Goal: Check status: Check status

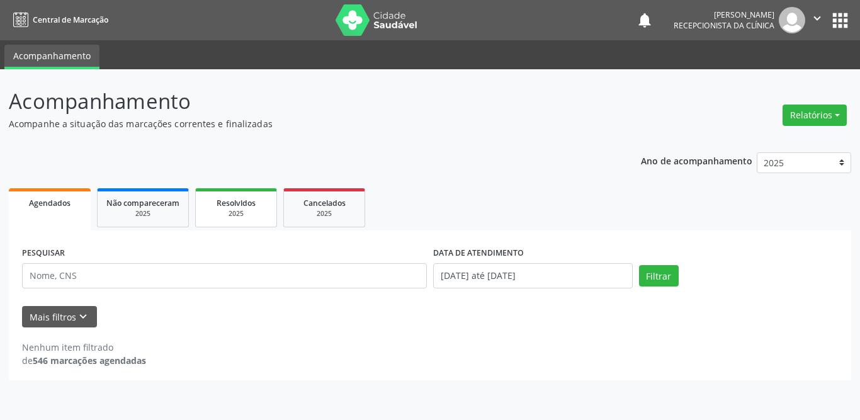
click at [249, 201] on span "Resolvidos" at bounding box center [235, 203] width 39 height 11
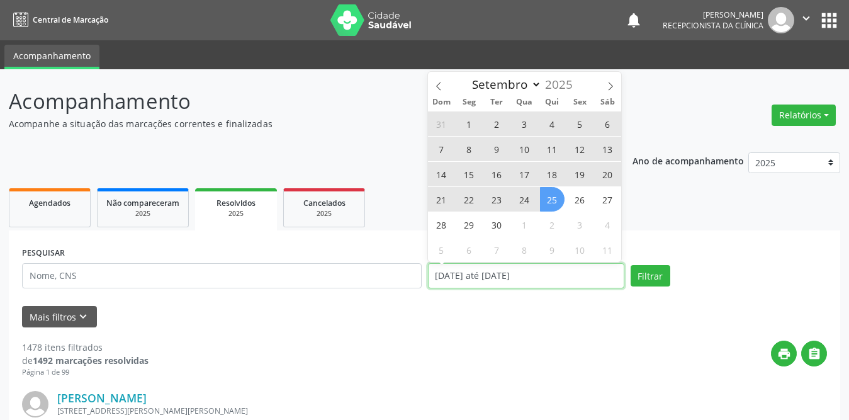
click at [470, 281] on input "[DATE] até [DATE]" at bounding box center [526, 275] width 196 height 25
click at [466, 121] on span "1" at bounding box center [469, 123] width 25 height 25
type input "[DATE]"
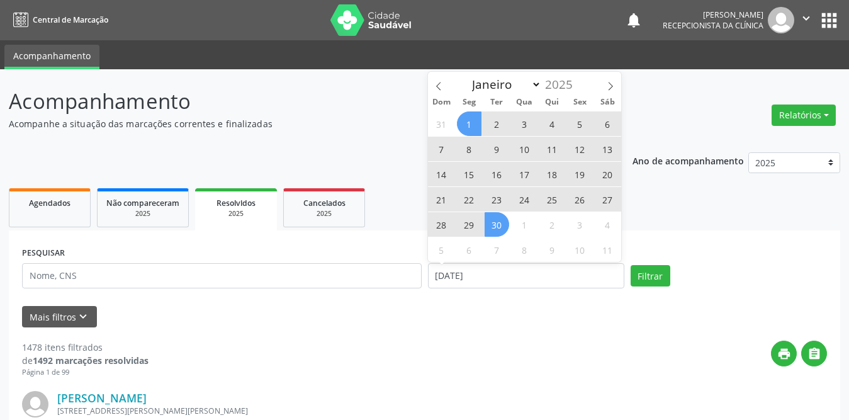
click at [503, 223] on span "30" at bounding box center [497, 224] width 25 height 25
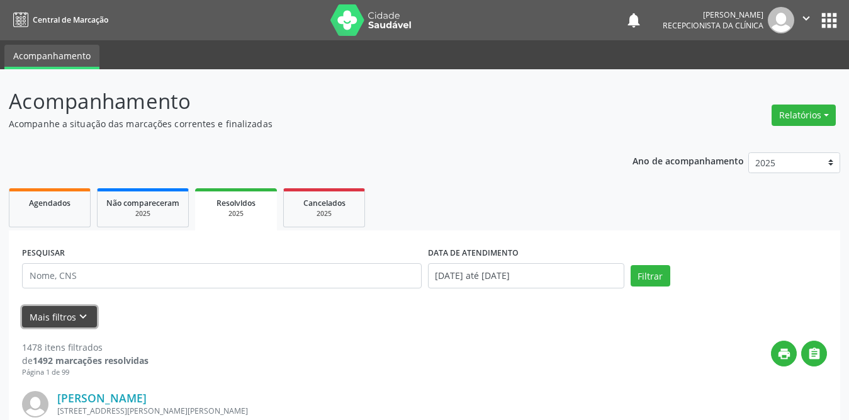
click at [77, 318] on icon "keyboard_arrow_down" at bounding box center [83, 317] width 14 height 14
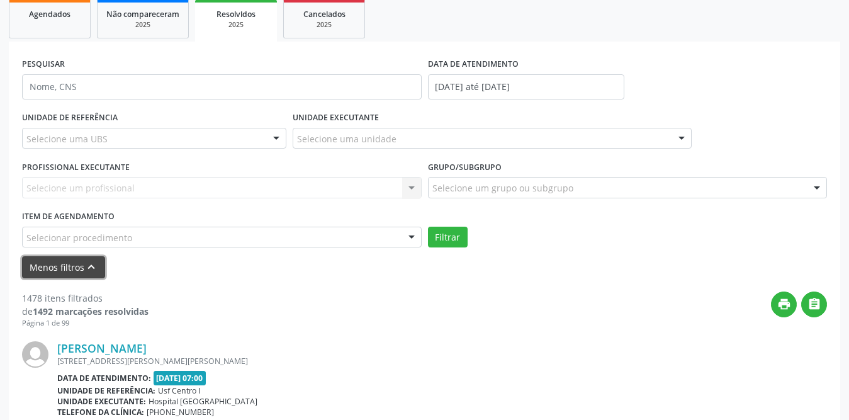
scroll to position [252, 0]
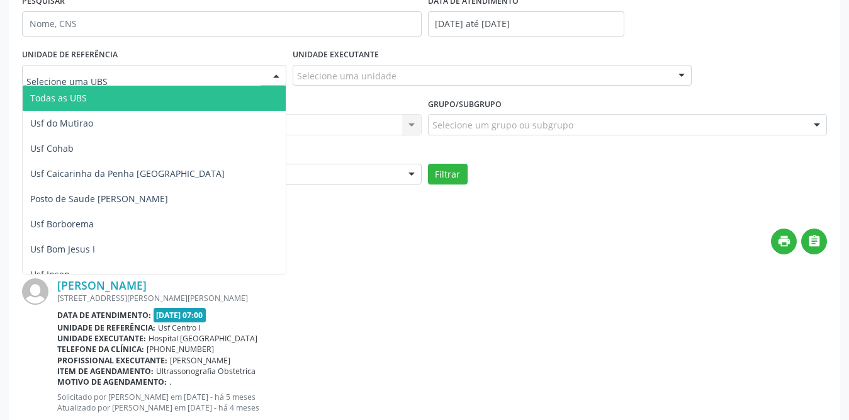
click at [152, 70] on div at bounding box center [154, 75] width 264 height 21
click at [106, 99] on span "Todas as UBS" at bounding box center [177, 98] width 309 height 25
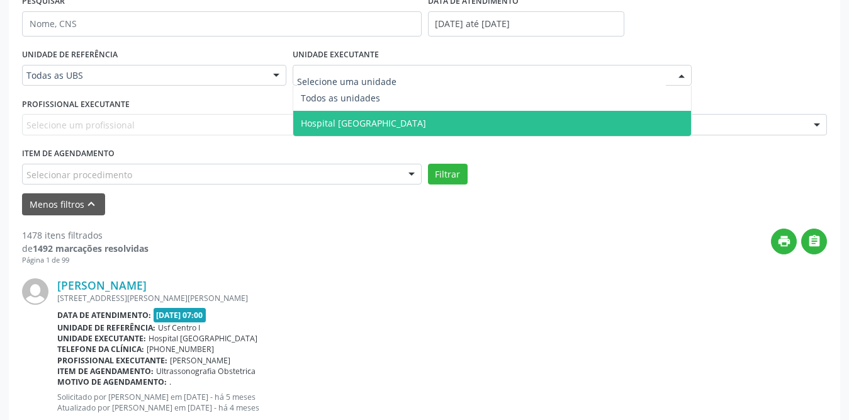
click at [345, 116] on span "Hospital [GEOGRAPHIC_DATA]" at bounding box center [492, 123] width 398 height 25
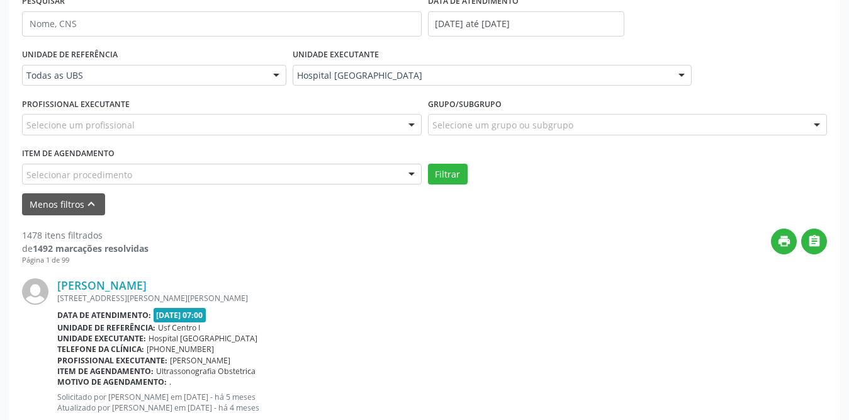
click at [343, 89] on div "UNIDADE EXECUTANTE Hospital [GEOGRAPHIC_DATA] Todos as unidades Hospital [GEOGR…" at bounding box center [492, 69] width 406 height 49
click at [109, 118] on div at bounding box center [222, 124] width 400 height 21
type input "y"
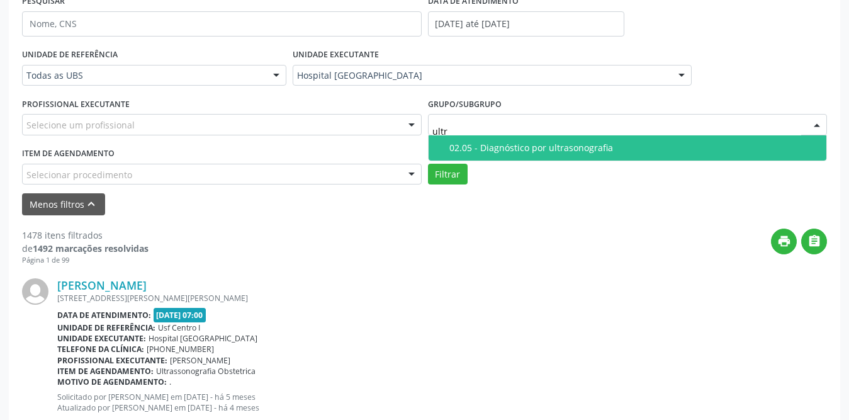
type input "ultra"
click at [476, 138] on span "02.05 - Diagnóstico por ultrasonografia" at bounding box center [628, 147] width 398 height 25
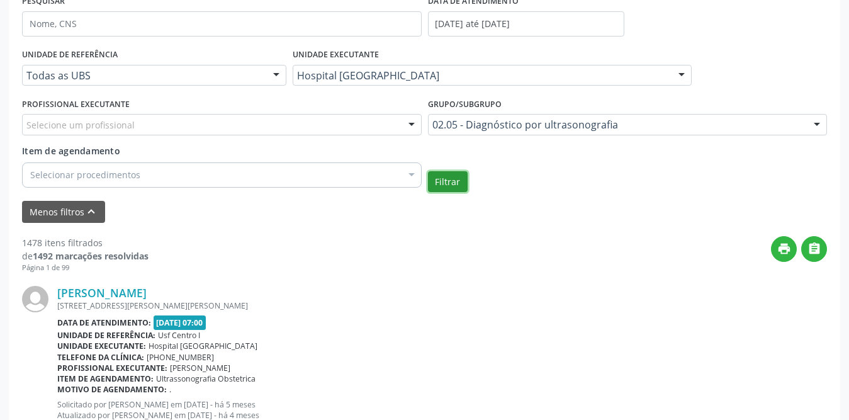
click at [446, 184] on button "Filtrar" at bounding box center [448, 181] width 40 height 21
